Goal: Information Seeking & Learning: Find specific fact

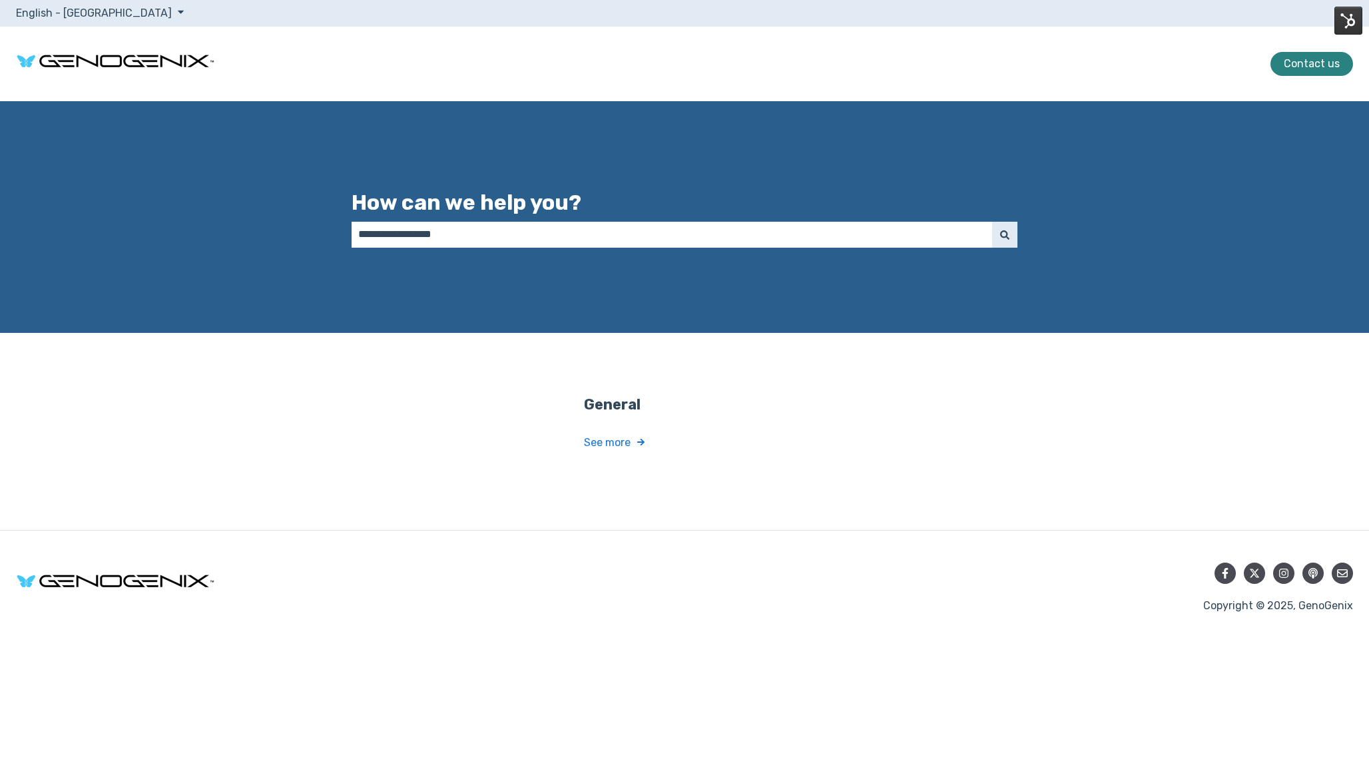
click at [607, 445] on link "See more" at bounding box center [684, 442] width 200 height 25
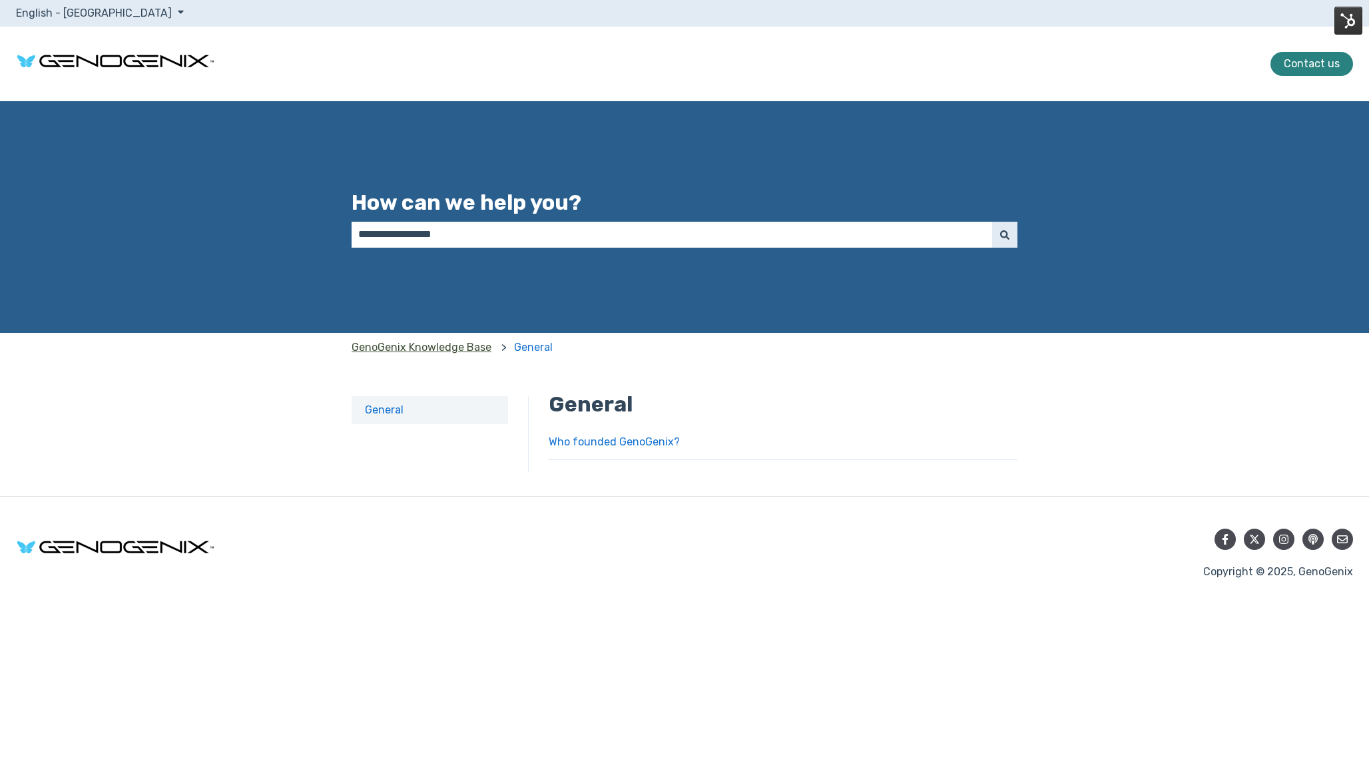
click at [452, 347] on link "GenoGenix Knowledge Base" at bounding box center [422, 348] width 140 height 30
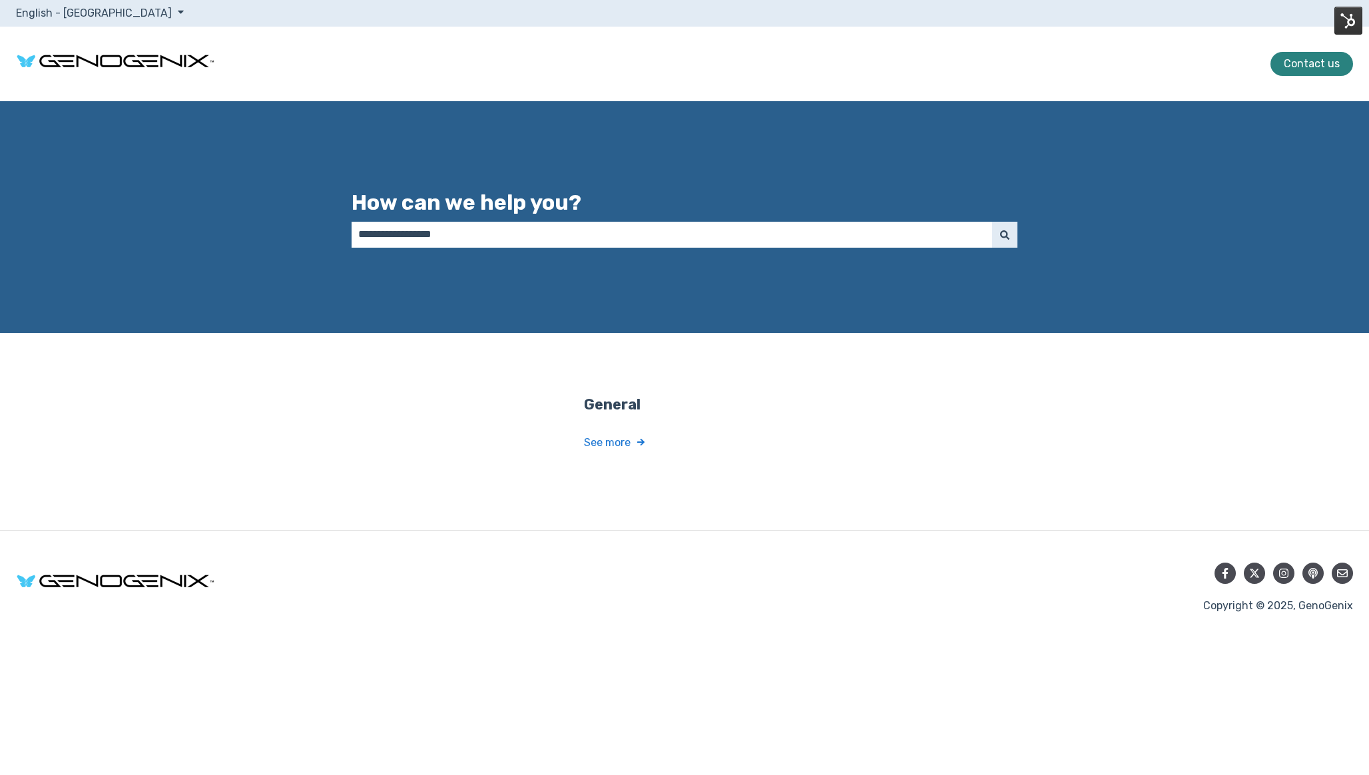
click at [622, 447] on link "See more" at bounding box center [684, 442] width 200 height 25
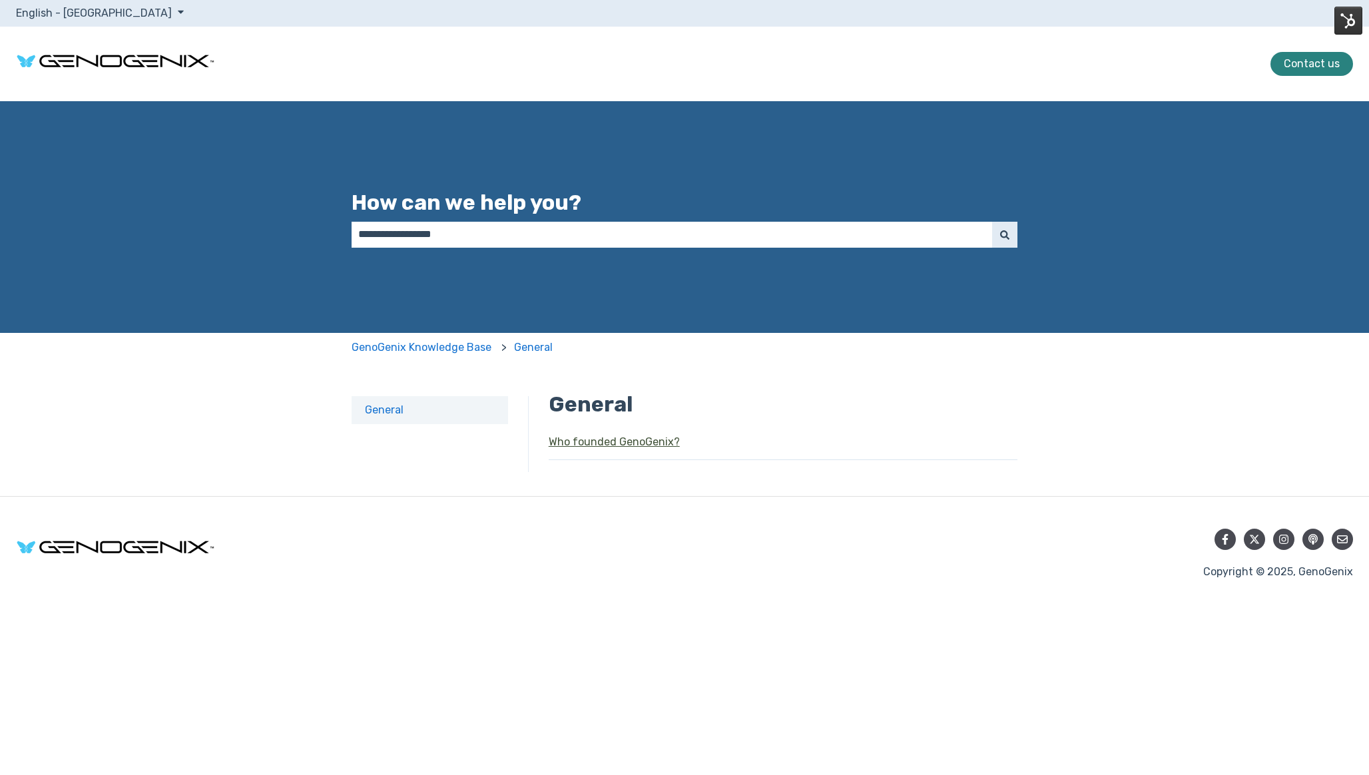
click at [585, 441] on link "Who founded GenoGenix?" at bounding box center [614, 441] width 131 height 13
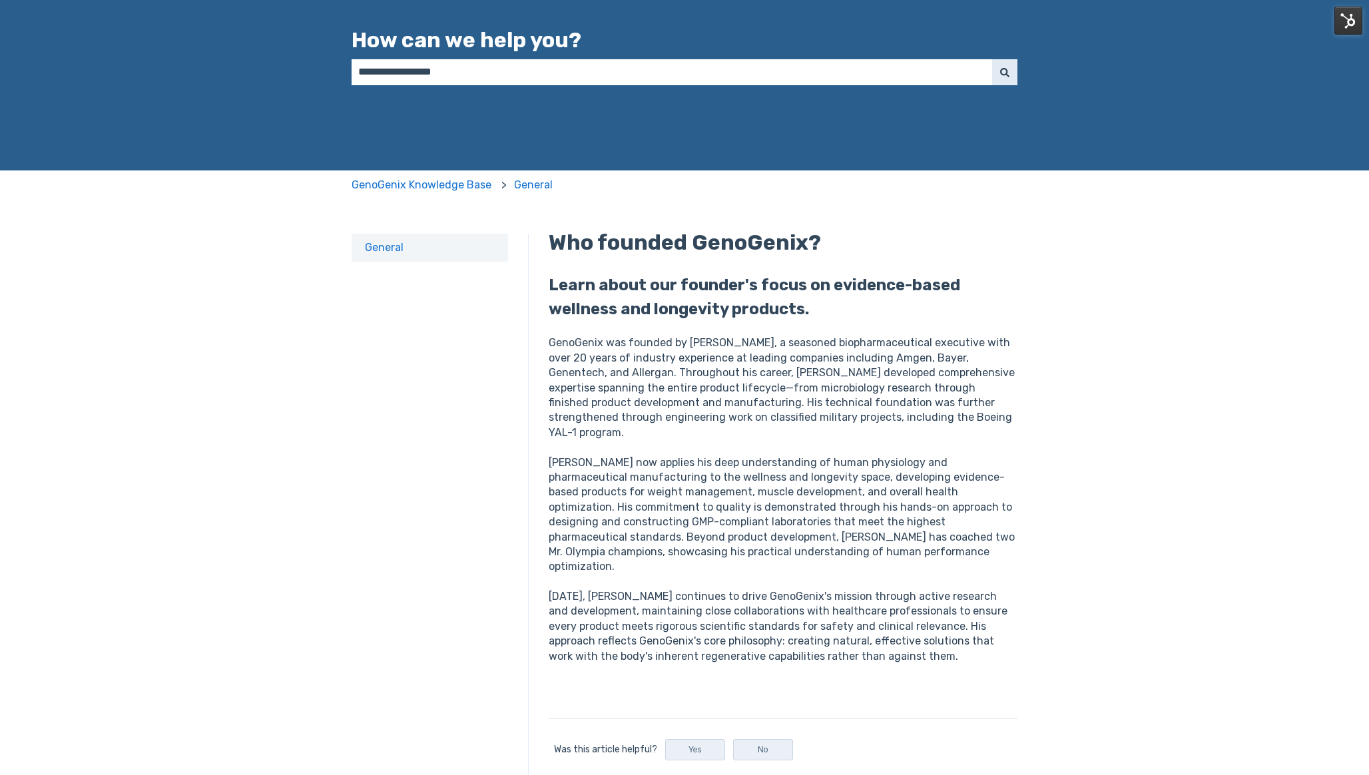
scroll to position [129, 0]
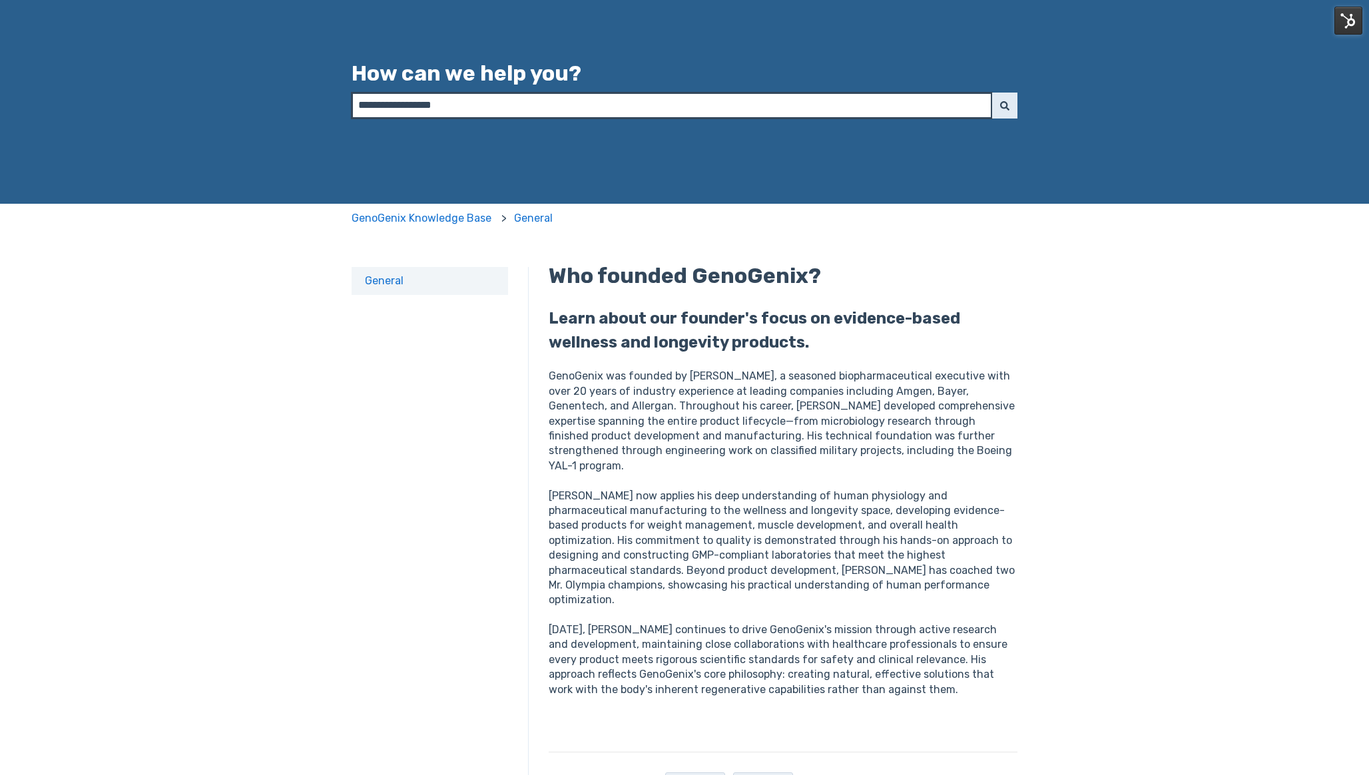
click at [512, 112] on input "How can we help you?" at bounding box center [672, 105] width 640 height 25
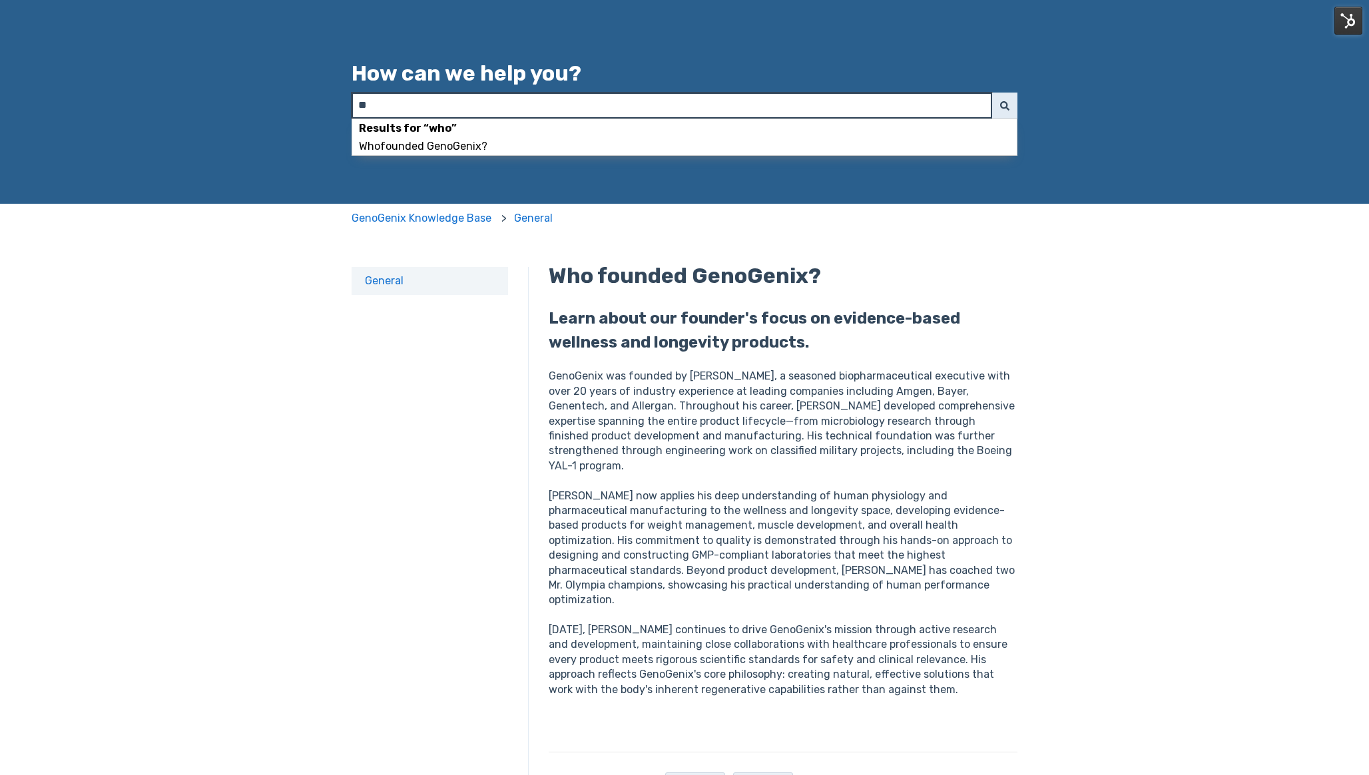
type input "*"
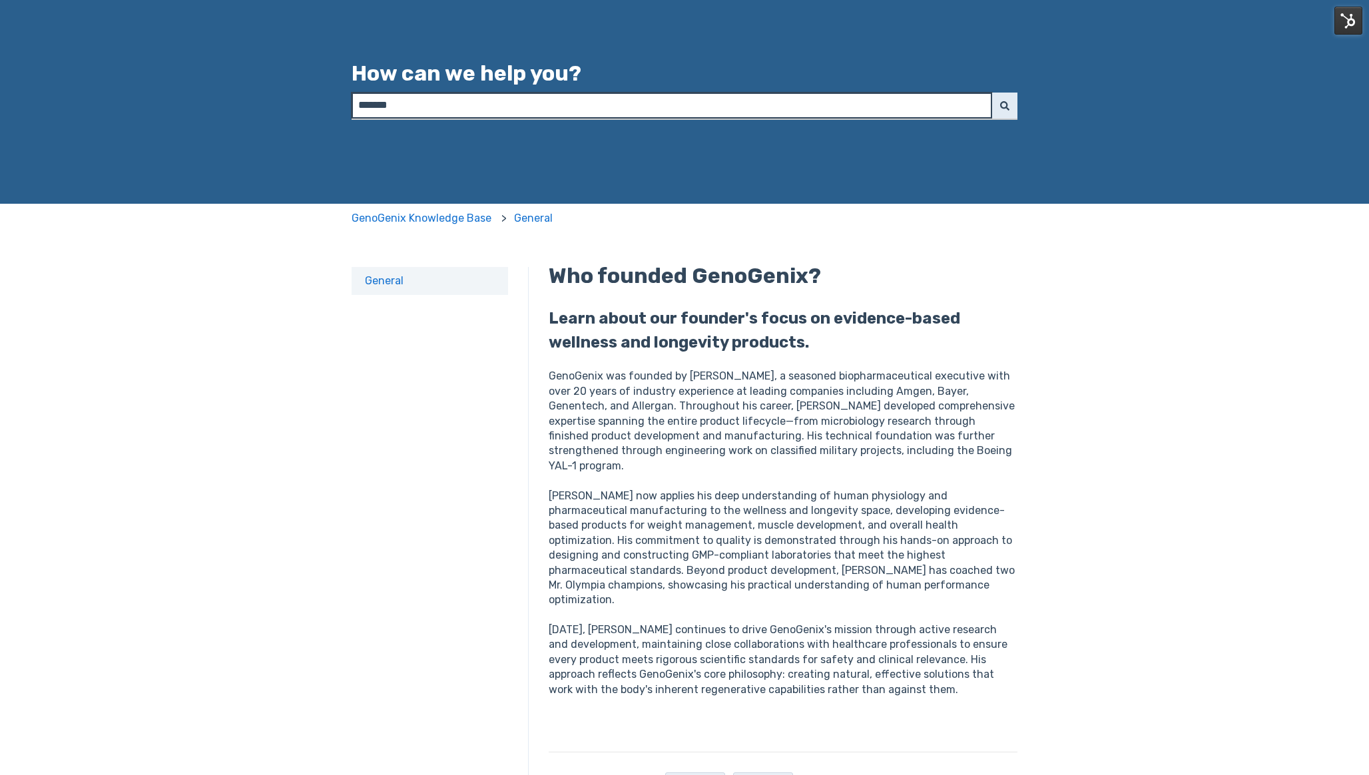
type input "*******"
click at [992, 93] on button "Search" at bounding box center [1004, 105] width 25 height 25
